Goal: Task Accomplishment & Management: Use online tool/utility

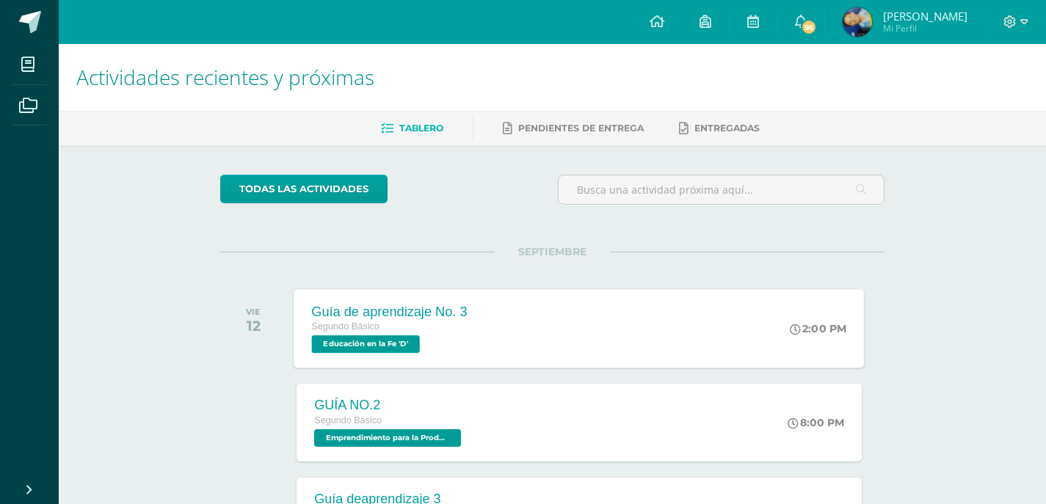
click at [439, 312] on div "Guía de aprendizaje No. 3" at bounding box center [390, 311] width 156 height 15
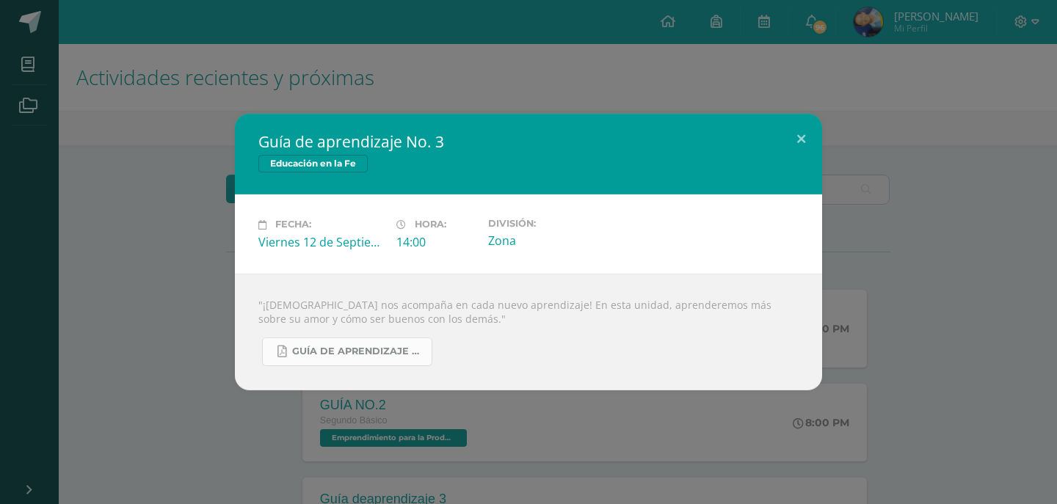
click at [393, 347] on span "Guía de aprendizaje No. 3.pdf" at bounding box center [358, 352] width 132 height 12
click at [745, 146] on h2 "Guía de aprendizaje No. 3" at bounding box center [528, 141] width 540 height 21
click at [763, 146] on h2 "Guía de aprendizaje No. 3" at bounding box center [528, 141] width 540 height 21
click at [809, 146] on button at bounding box center [801, 139] width 42 height 50
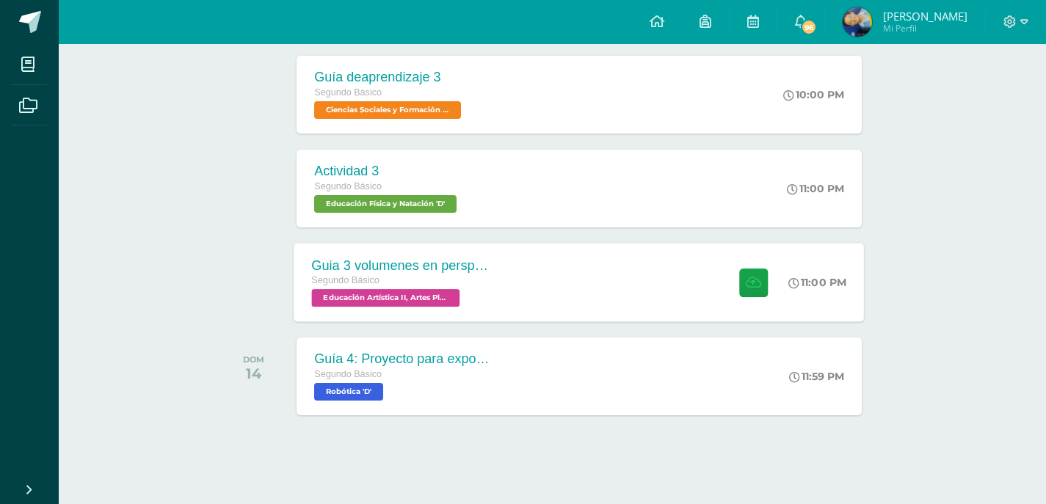
scroll to position [426, 0]
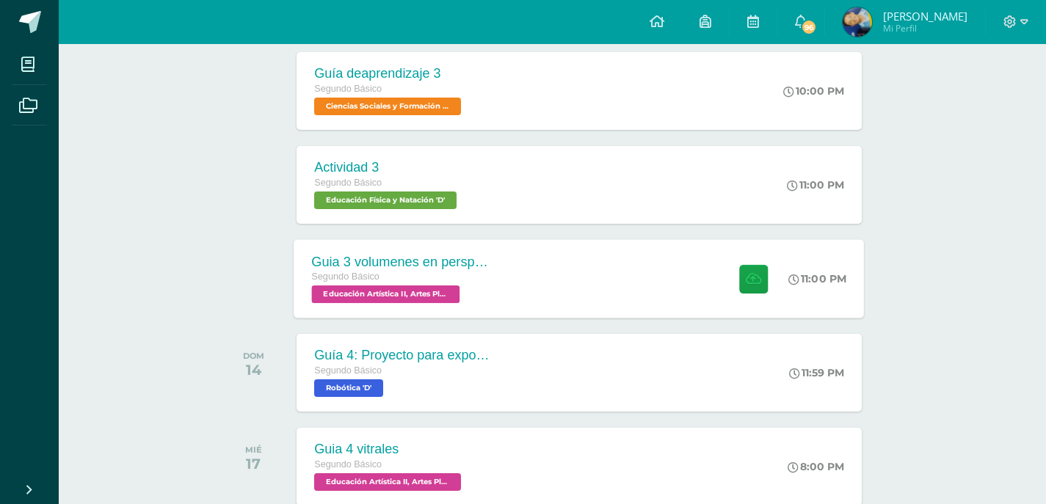
click at [533, 288] on div "Guia 3 volumenes en perspectiva Segundo Básico Educación Artística II, Artes Pl…" at bounding box center [579, 278] width 570 height 79
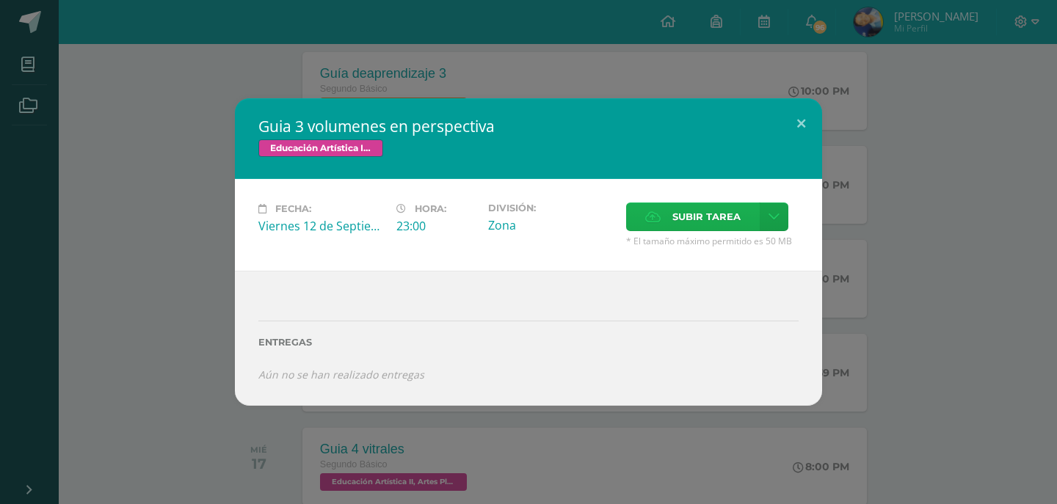
click at [689, 216] on span "Subir tarea" at bounding box center [706, 216] width 68 height 27
click at [0, 0] on input "Subir tarea" at bounding box center [0, 0] width 0 height 0
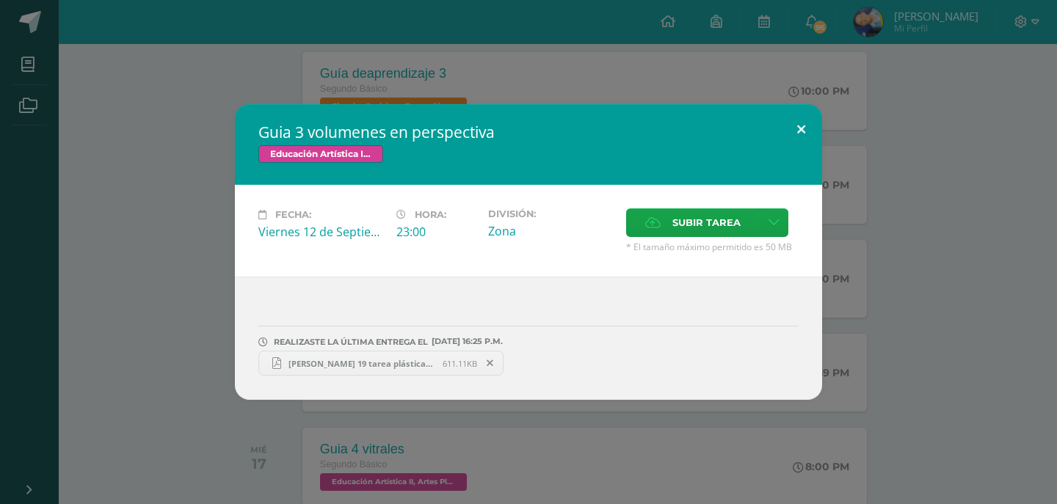
click at [798, 130] on button at bounding box center [801, 129] width 42 height 50
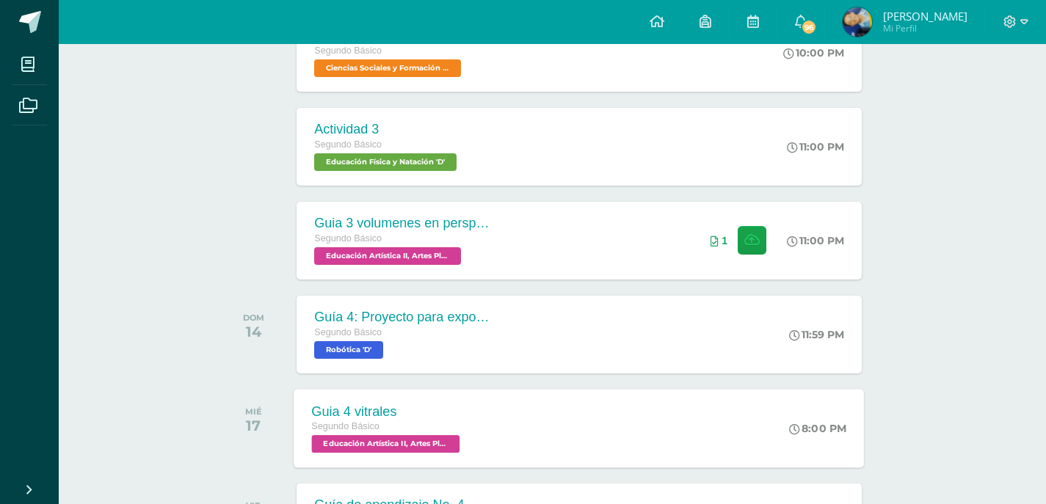
scroll to position [0, 0]
